Goal: Find specific page/section: Find specific page/section

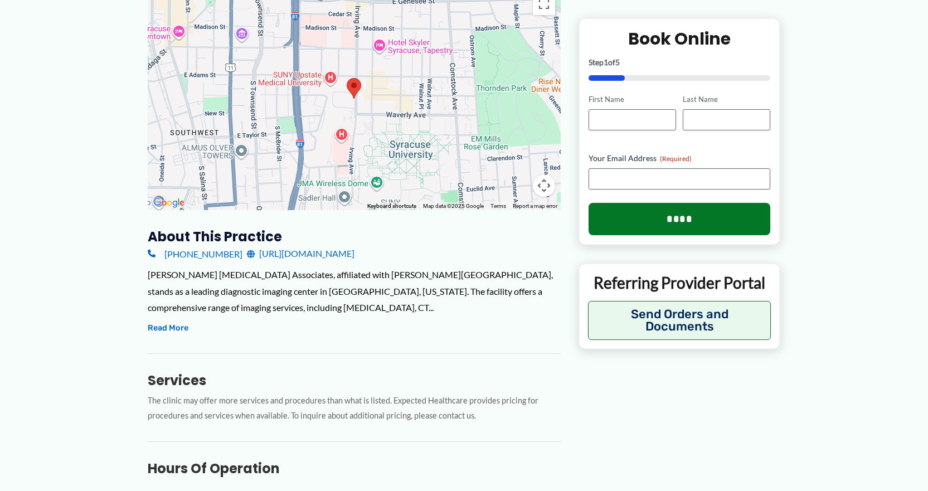
scroll to position [335, 0]
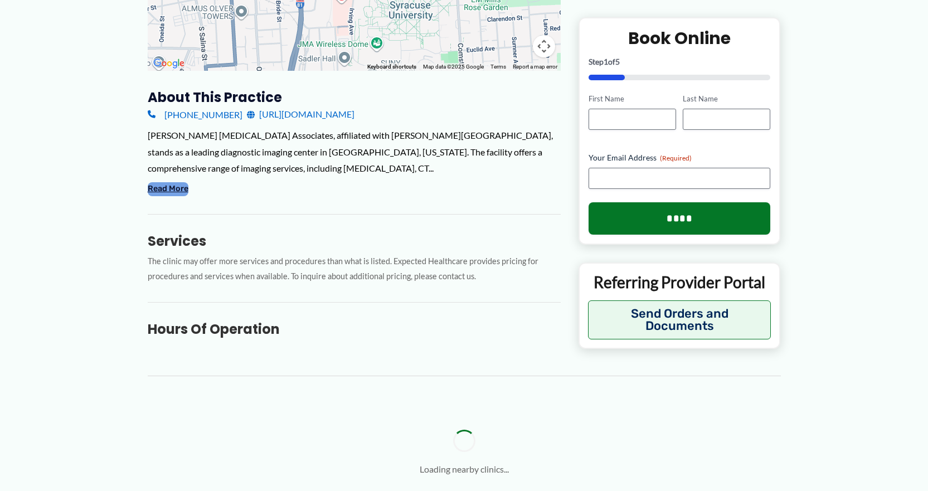
click at [185, 196] on button "Read More" at bounding box center [168, 188] width 41 height 13
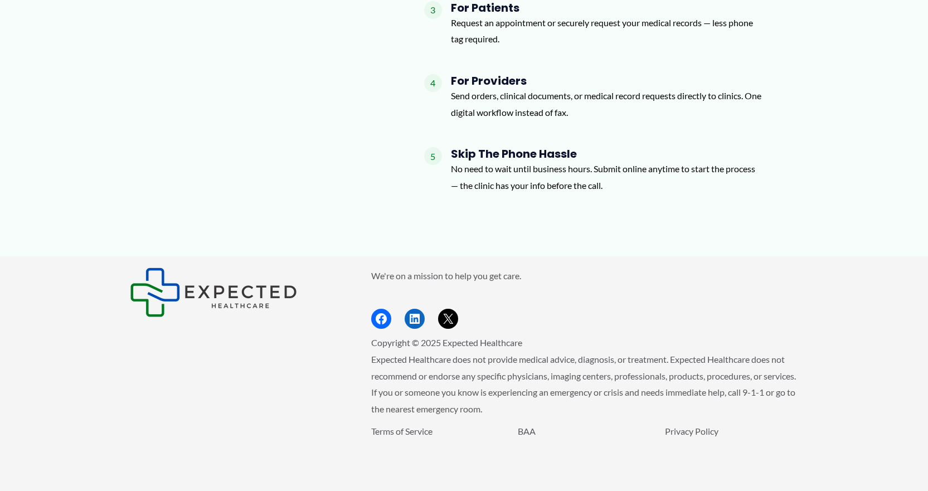
scroll to position [1617, 0]
